Goal: Task Accomplishment & Management: Manage account settings

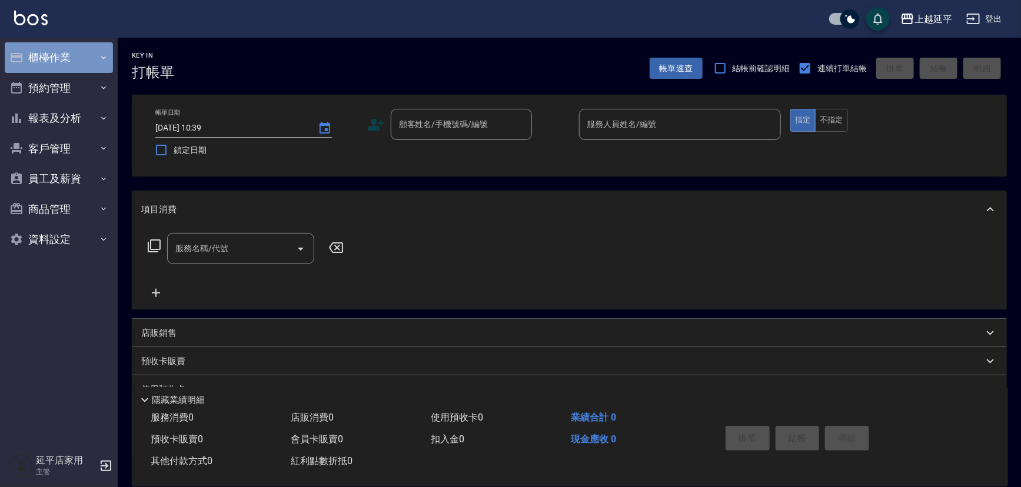
click at [59, 58] on button "櫃檯作業" at bounding box center [59, 57] width 108 height 31
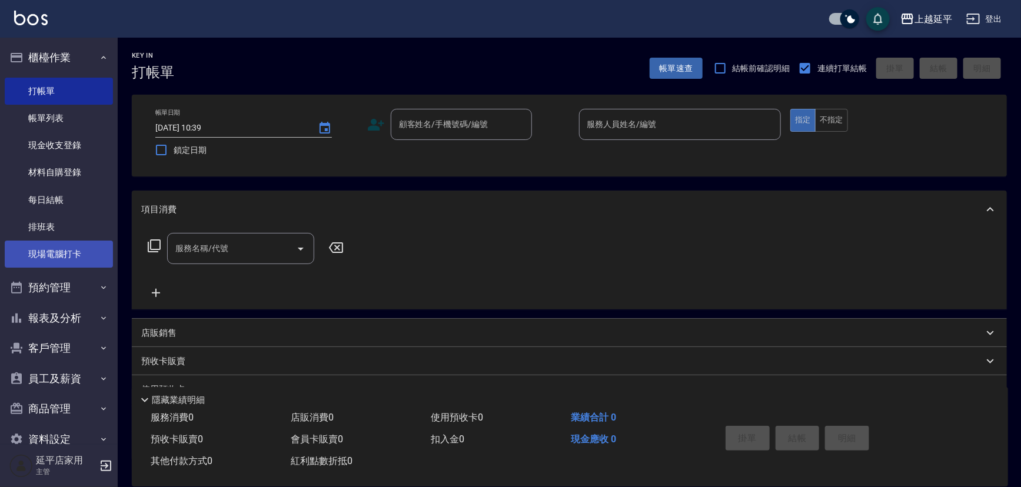
click at [55, 261] on link "現場電腦打卡" at bounding box center [59, 254] width 108 height 27
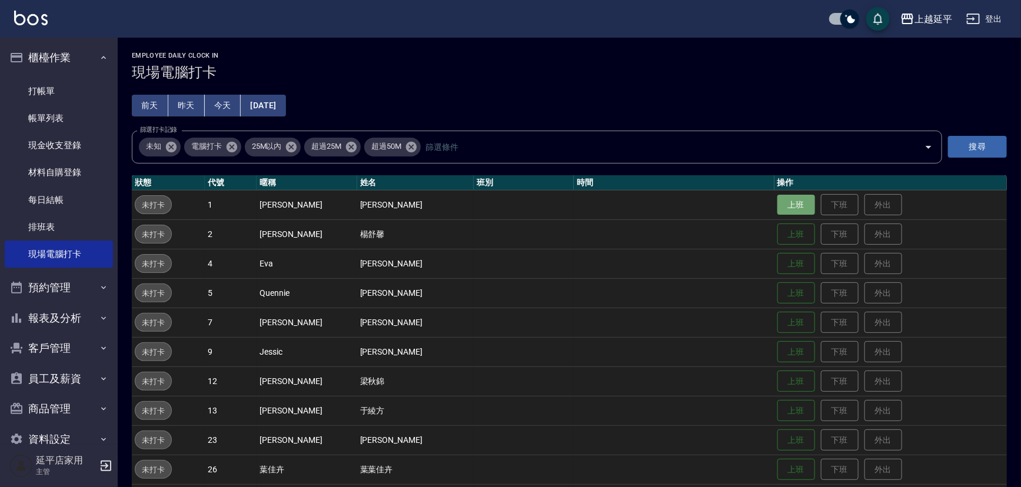
click at [778, 206] on button "上班" at bounding box center [797, 205] width 38 height 21
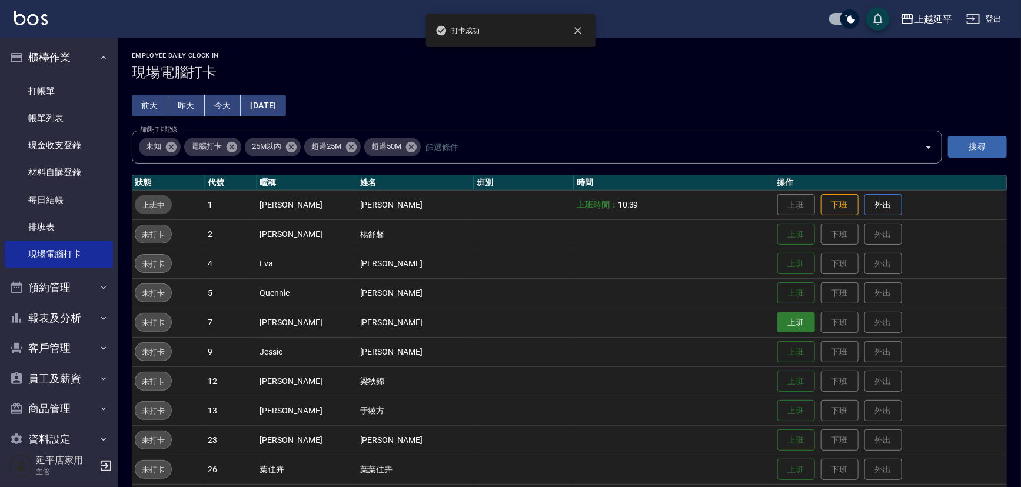
click at [778, 321] on button "上班" at bounding box center [797, 323] width 38 height 21
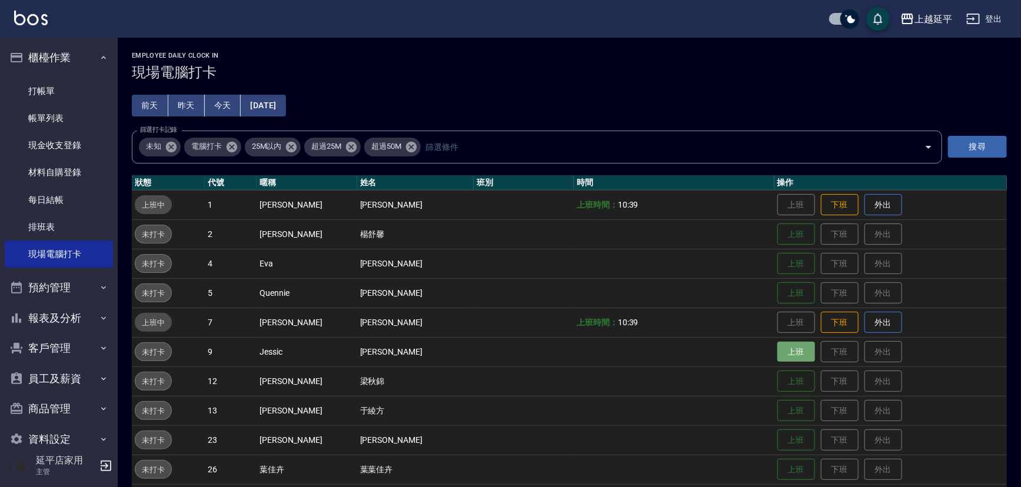
click at [791, 353] on button "上班" at bounding box center [797, 352] width 38 height 21
drag, startPoint x: 858, startPoint y: 44, endPoint x: 831, endPoint y: 207, distance: 165.2
click at [848, 61] on div "Employee Daily Clock In 現場電腦打卡 [DATE] [DATE] [DATE] [DATE] 篩選打卡記錄 未知 電腦打卡 25M以內…" at bounding box center [570, 357] width 904 height 638
click at [775, 188] on th "操作" at bounding box center [891, 182] width 233 height 15
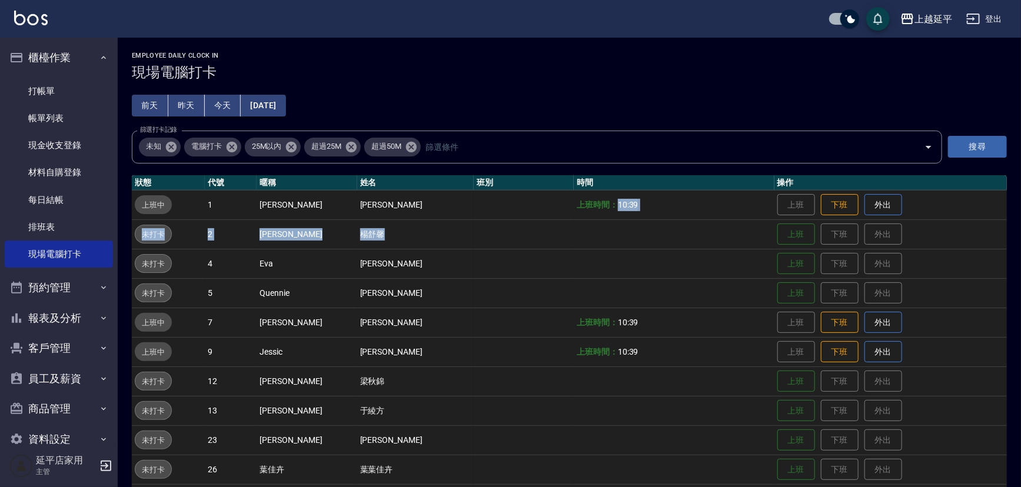
click at [725, 239] on tbody "上班中 1 [PERSON_NAME] [PERSON_NAME] 上班時間： 10:39 上班 下班 外出 未打卡 2 [PERSON_NAME] [PER…" at bounding box center [569, 425] width 875 height 471
click at [564, 90] on div "Employee Daily Clock In 現場電腦打卡 [DATE] [DATE] [DATE] [DATE] 篩選打卡記錄 未知 電腦打卡 25M以內…" at bounding box center [570, 357] width 904 height 638
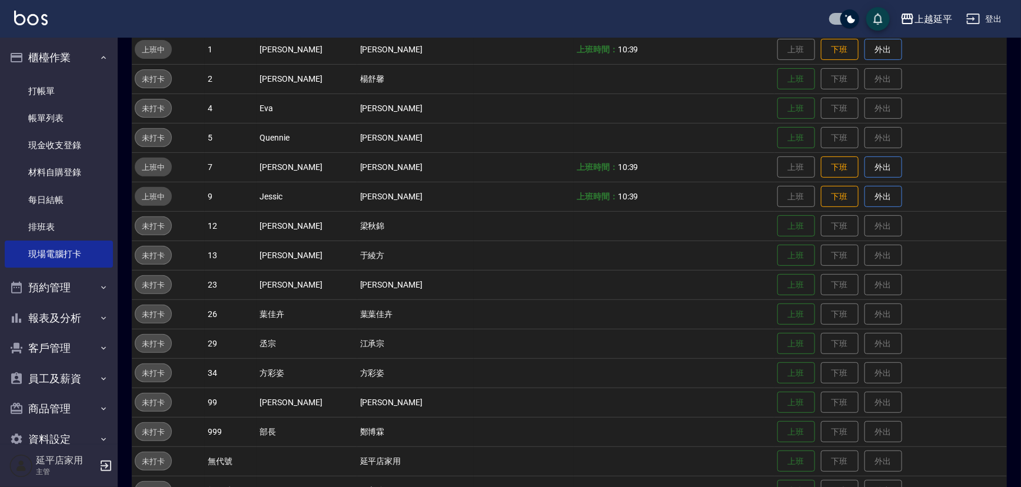
scroll to position [188, 0]
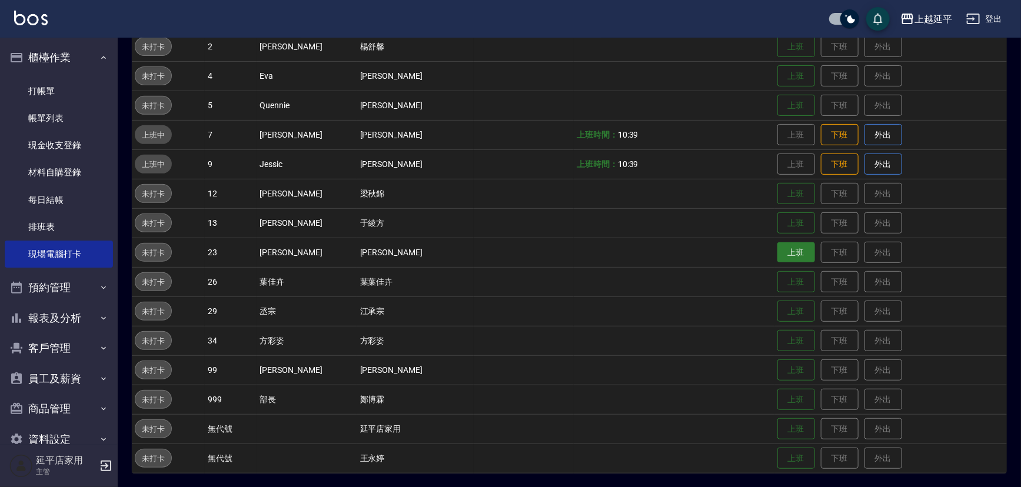
click at [788, 255] on button "上班" at bounding box center [797, 253] width 38 height 21
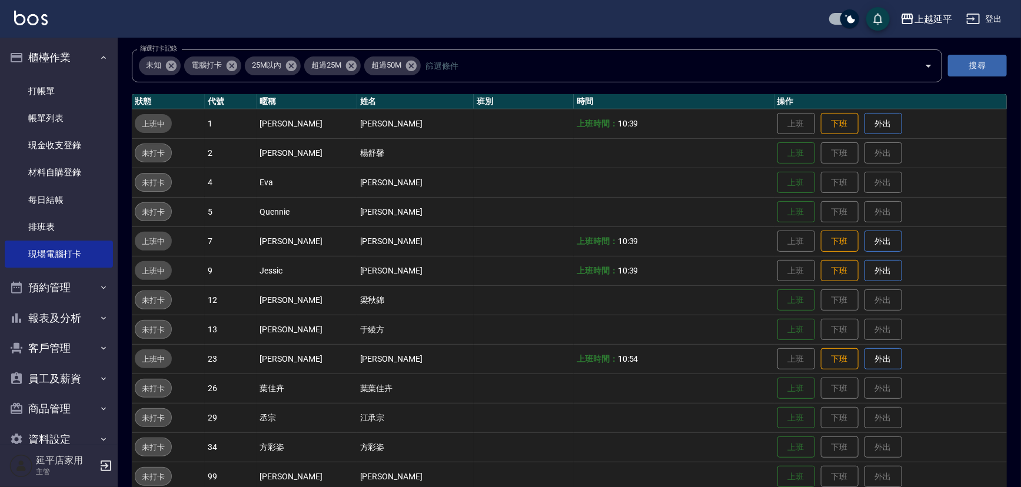
scroll to position [81, 0]
click at [789, 188] on button "上班" at bounding box center [797, 183] width 38 height 21
click at [741, 148] on td at bounding box center [674, 153] width 201 height 29
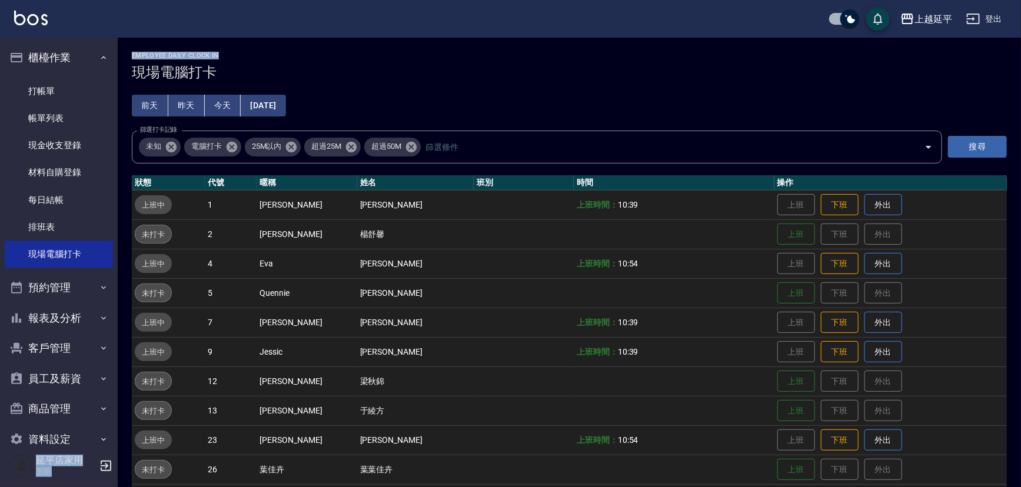
drag, startPoint x: 818, startPoint y: -16, endPoint x: 804, endPoint y: -6, distance: 17.5
click at [804, 0] on html "上越延平 登出 櫃檯作業 打帳單 帳單列表 現金收支登錄 材料自購登錄 每日結帳 排班表 現場電腦打卡 預約管理 預約管理 單日預約紀錄 單週預約紀錄 報表及…" at bounding box center [510, 338] width 1021 height 676
click at [379, 44] on div "上越延平 登出 櫃檯作業 打帳單 帳單列表 現金收支登錄 材料自購登錄 每日結帳 排班表 現場電腦打卡 預約管理 預約管理 單日預約紀錄 單週預約紀錄 報表及…" at bounding box center [510, 338] width 1021 height 676
click at [489, 257] on td at bounding box center [524, 263] width 100 height 29
